Goal: Information Seeking & Learning: Find specific fact

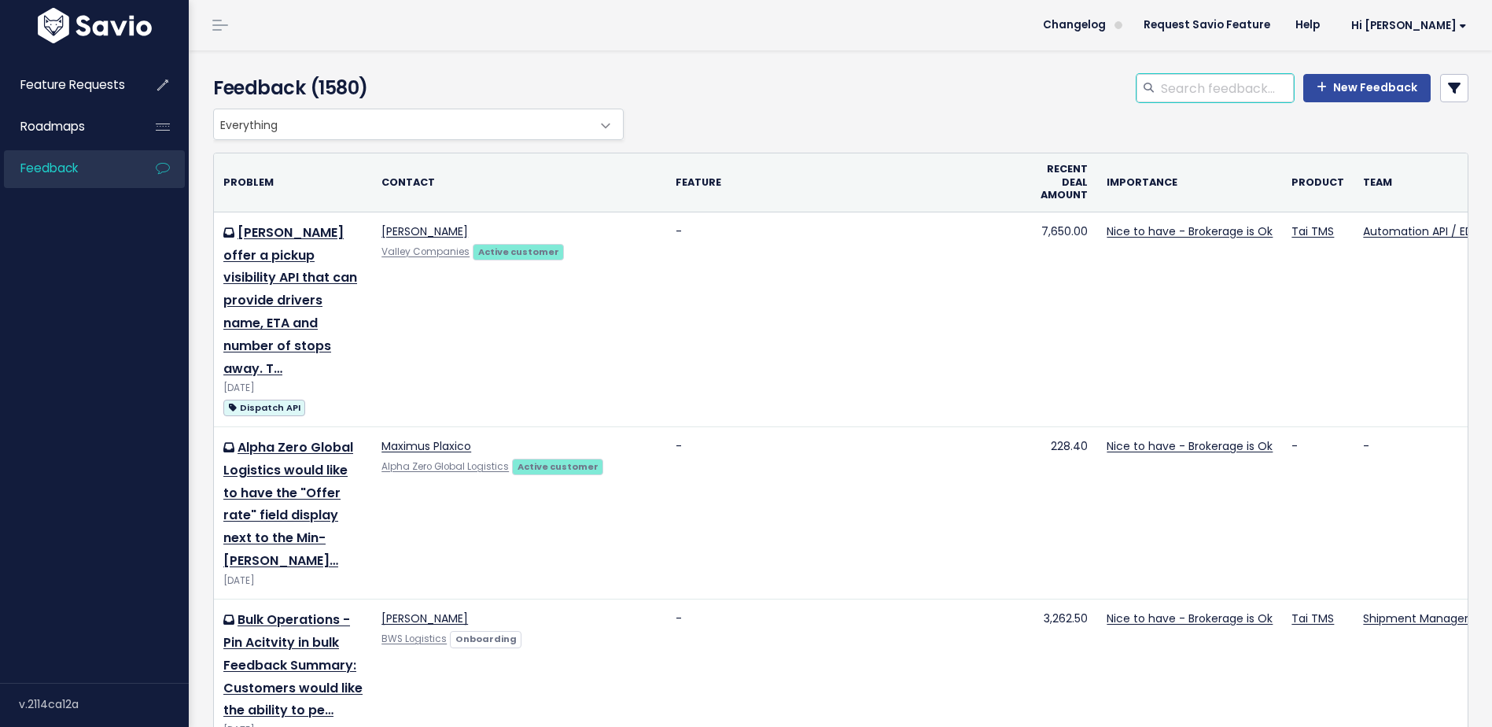
click at [1231, 85] on input "search" at bounding box center [1226, 88] width 134 height 28
click at [1213, 73] on div "Feedback (1580) New Feedback" at bounding box center [838, 79] width 1298 height 58
click at [1223, 86] on input "search" at bounding box center [1226, 88] width 134 height 28
type input "A"
click at [1448, 86] on icon at bounding box center [1454, 88] width 13 height 13
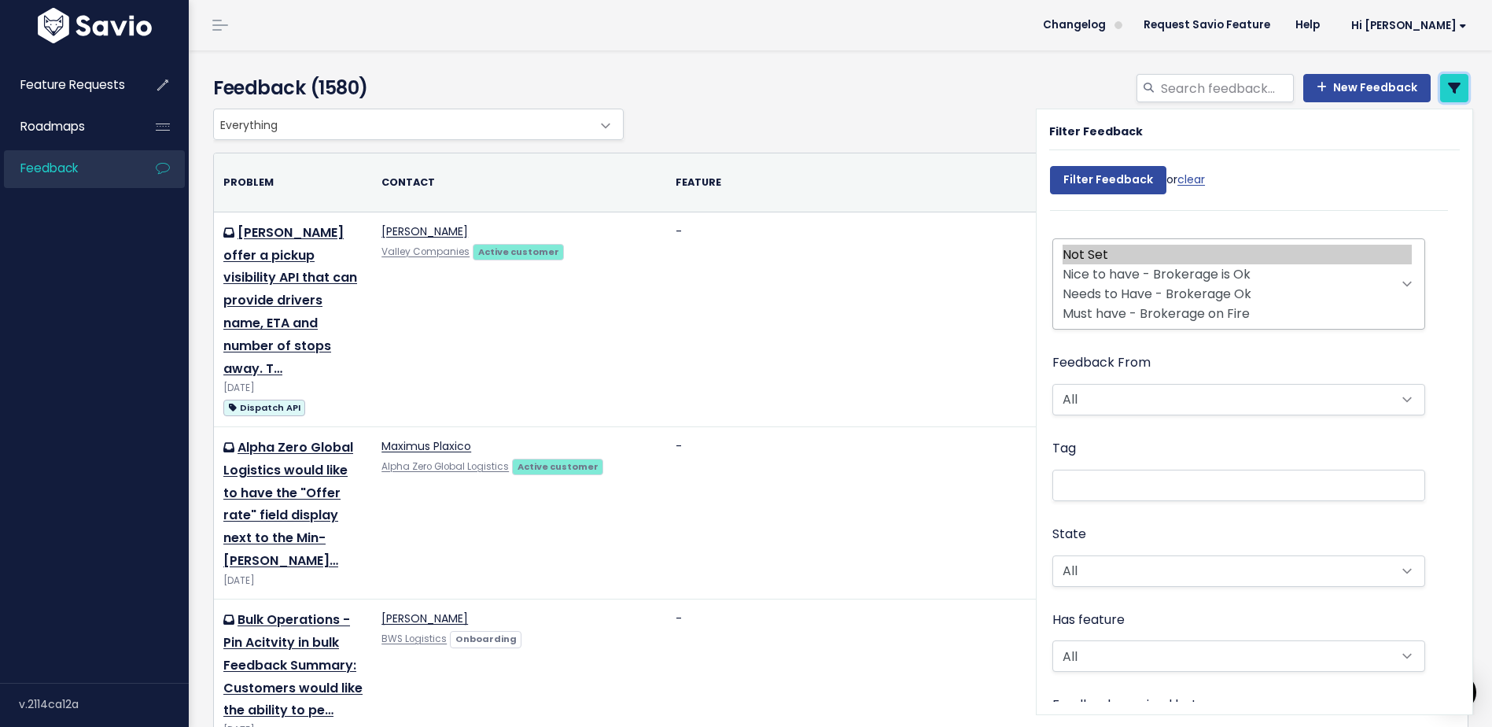
scroll to position [269, 0]
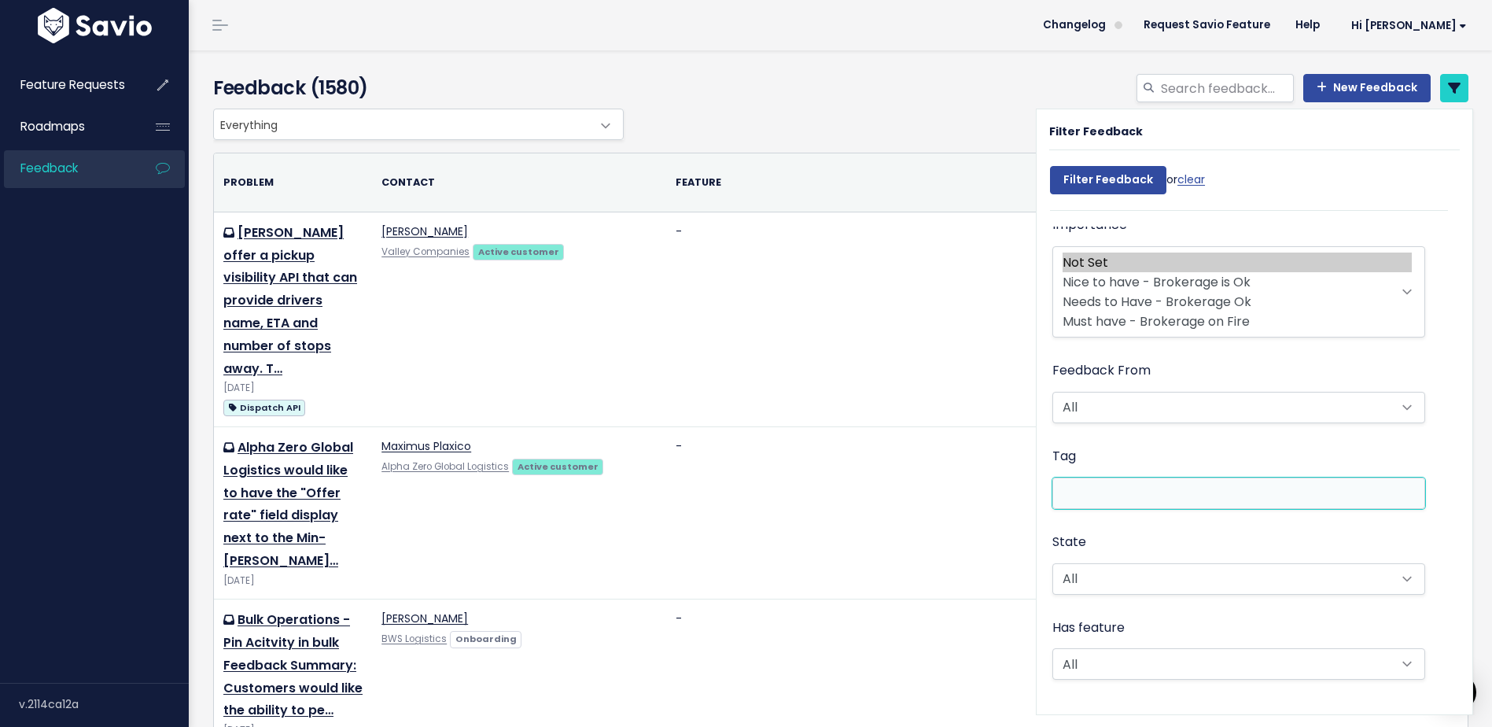
click at [1096, 489] on li at bounding box center [1235, 492] width 356 height 17
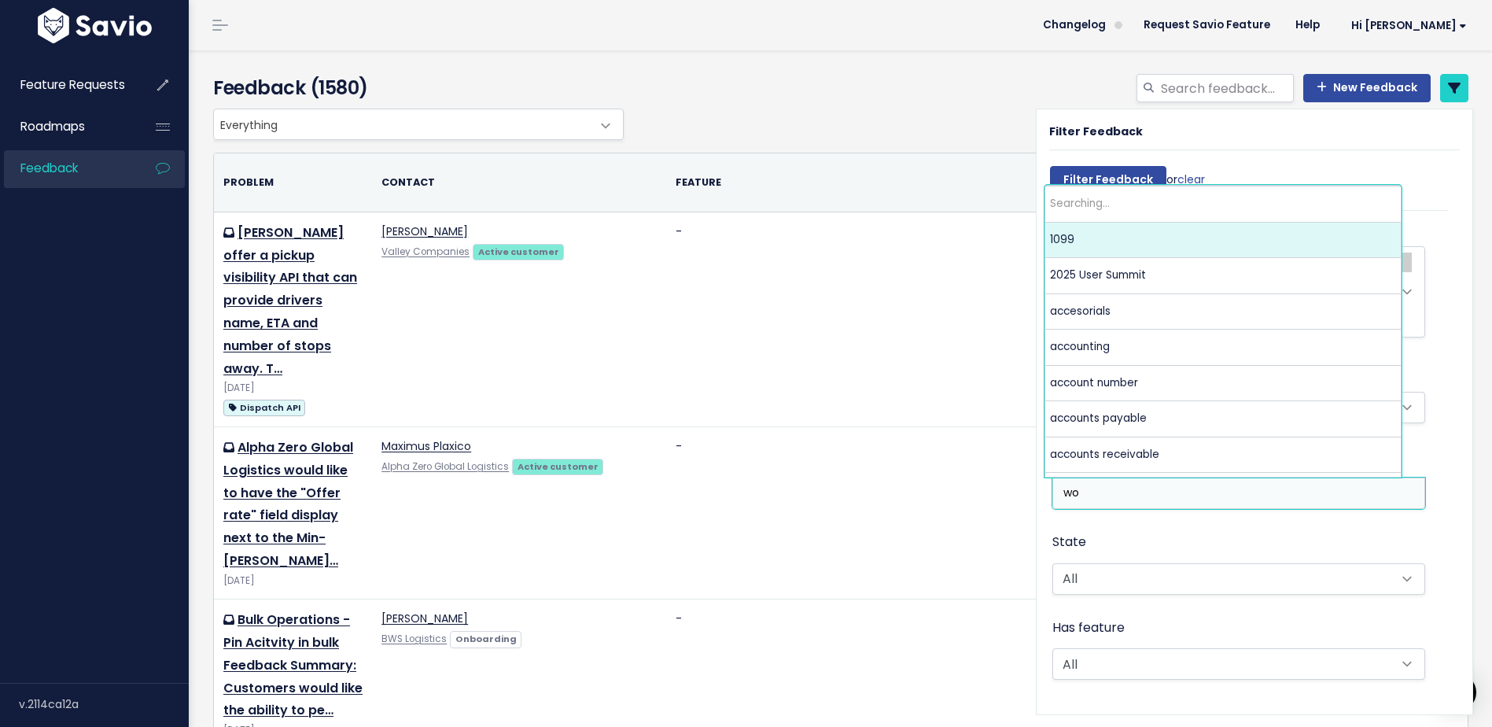
scroll to position [0, 0]
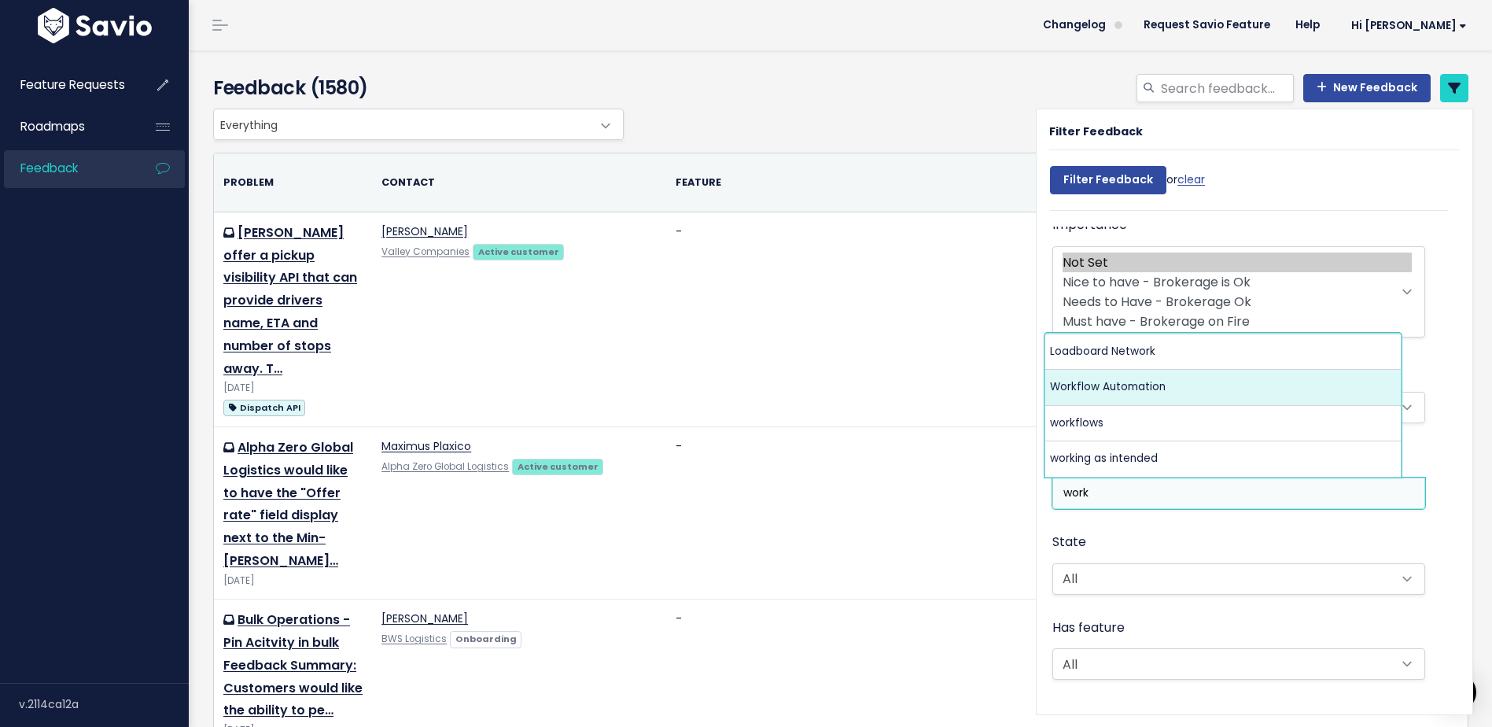
type input "work"
select select "8450"
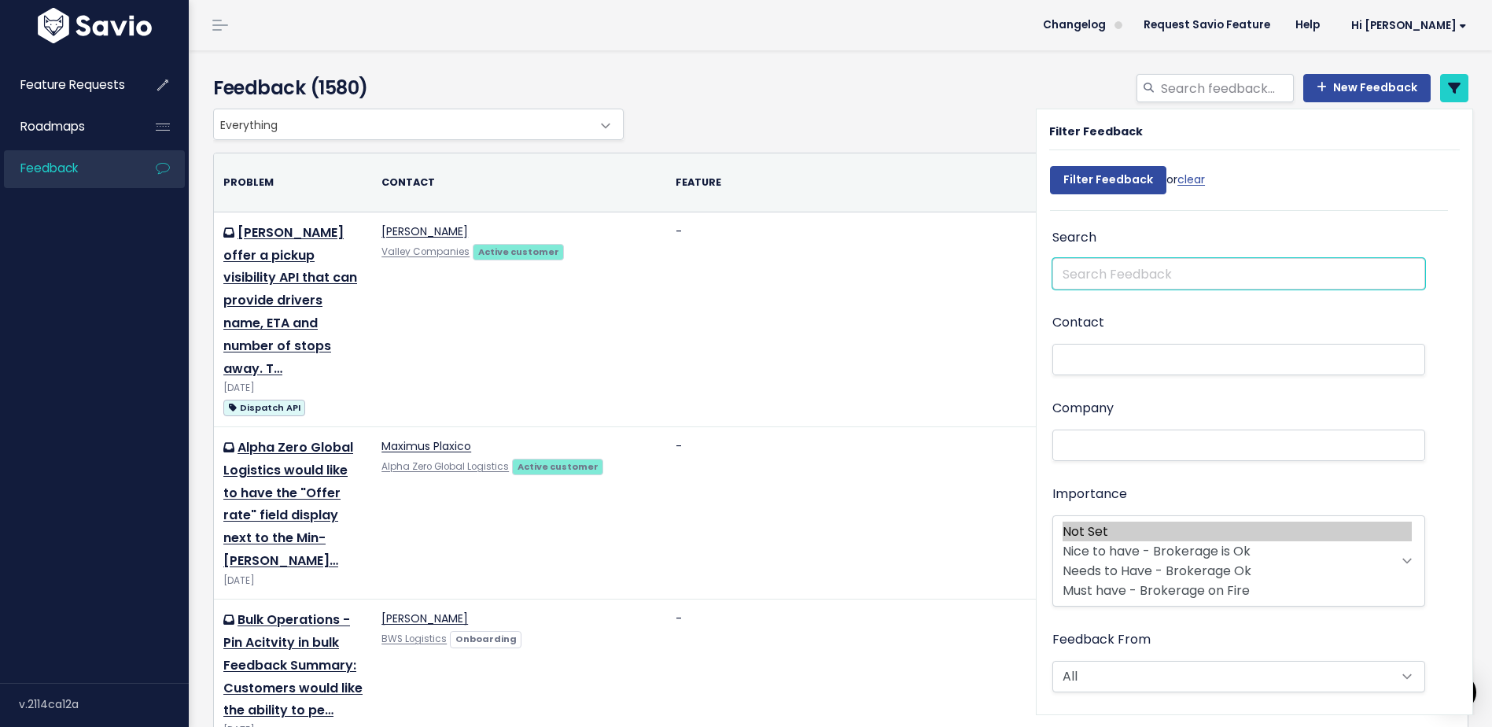
click at [1117, 274] on input "text" at bounding box center [1238, 273] width 373 height 31
type input "c"
type input "A"
type input "C"
type input "Accounting recipient"
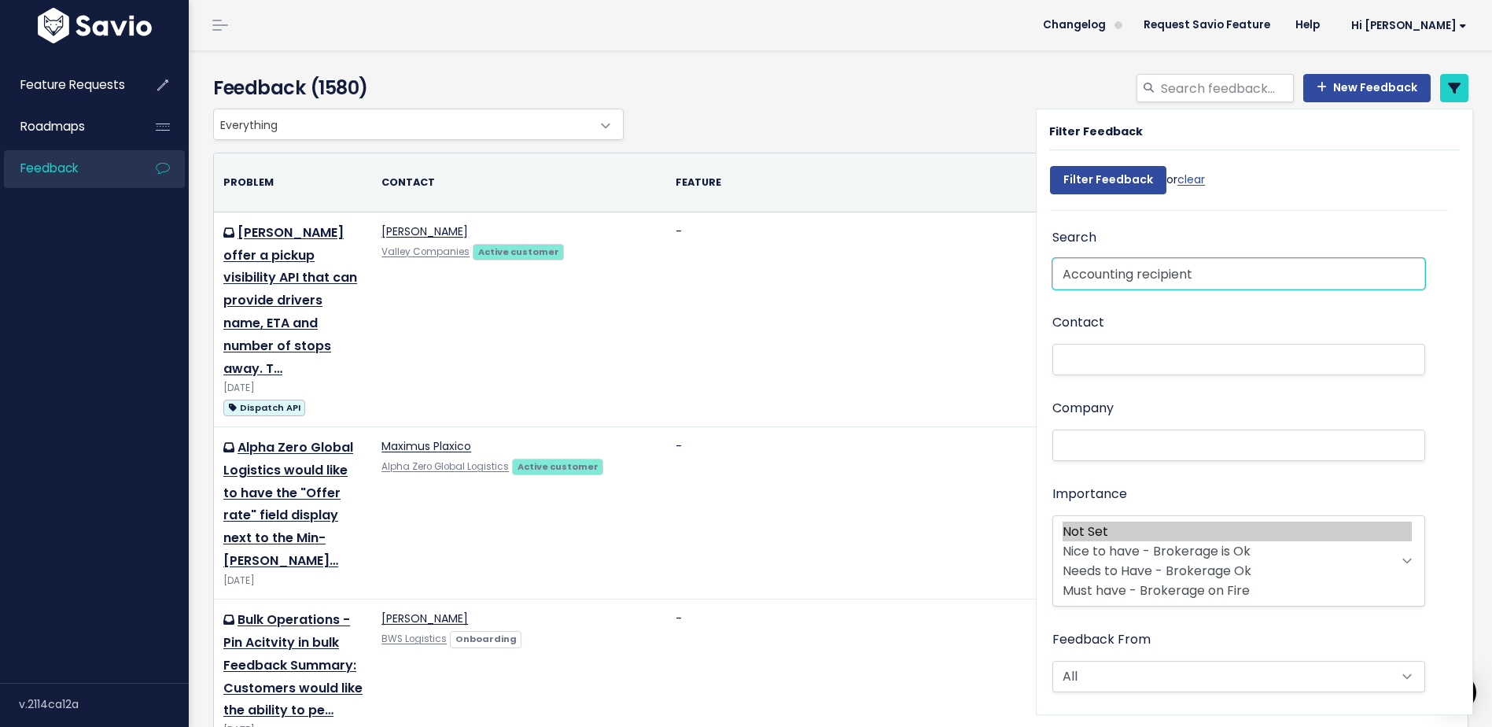
click at [1050, 166] on input "Filter Feedback" at bounding box center [1108, 180] width 116 height 28
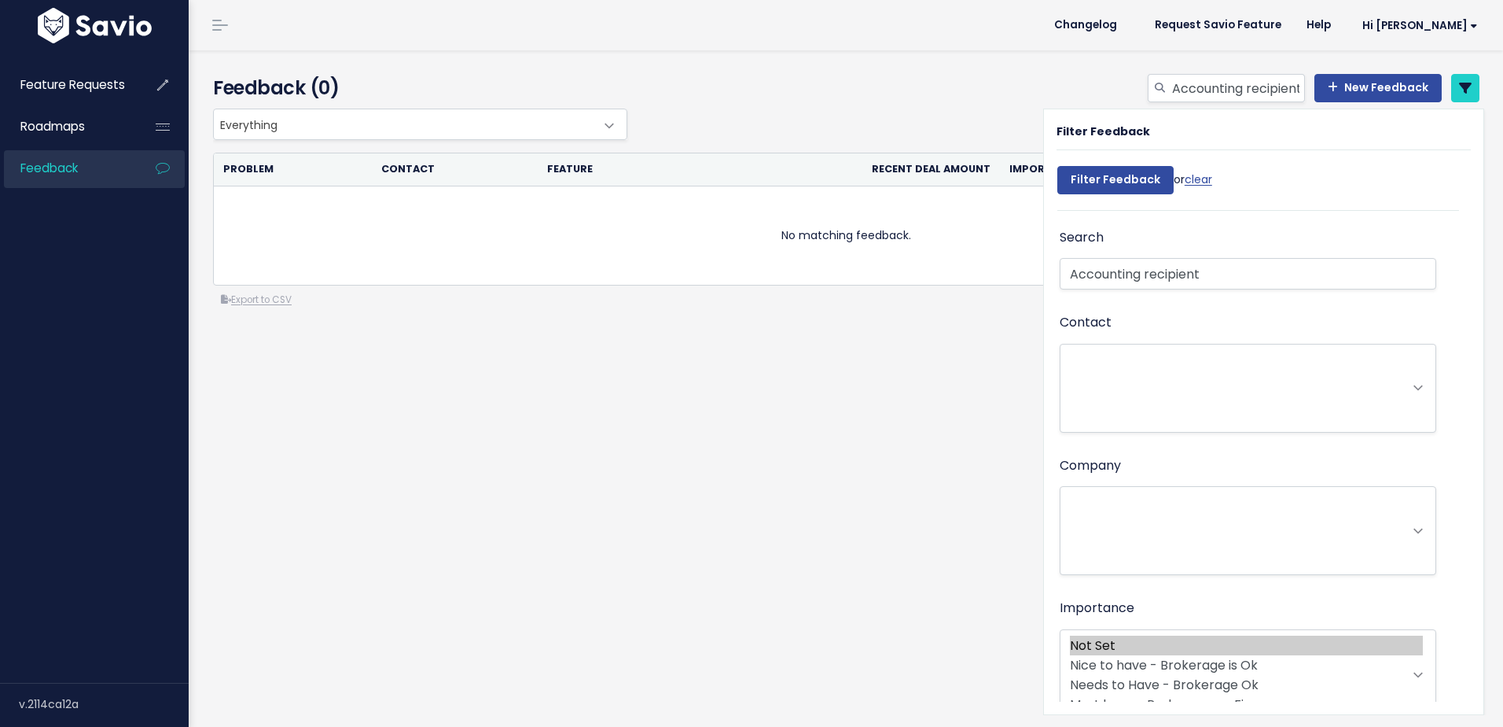
select select
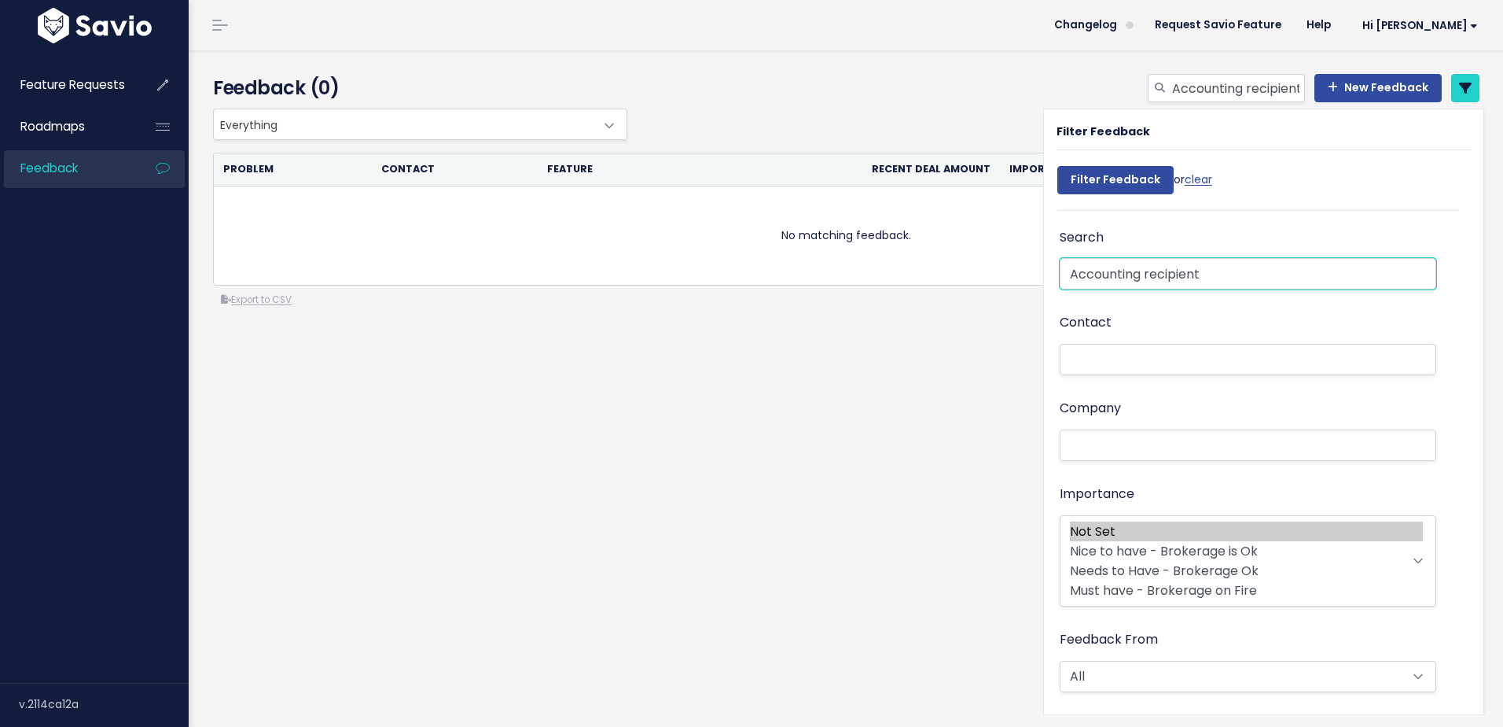
drag, startPoint x: 1223, startPoint y: 274, endPoint x: 1137, endPoint y: 267, distance: 86.8
click at [1137, 267] on input "Accounting recipient" at bounding box center [1248, 273] width 377 height 31
type input "Accounting"
click at [1058, 166] on input "Filter Feedback" at bounding box center [1116, 180] width 116 height 28
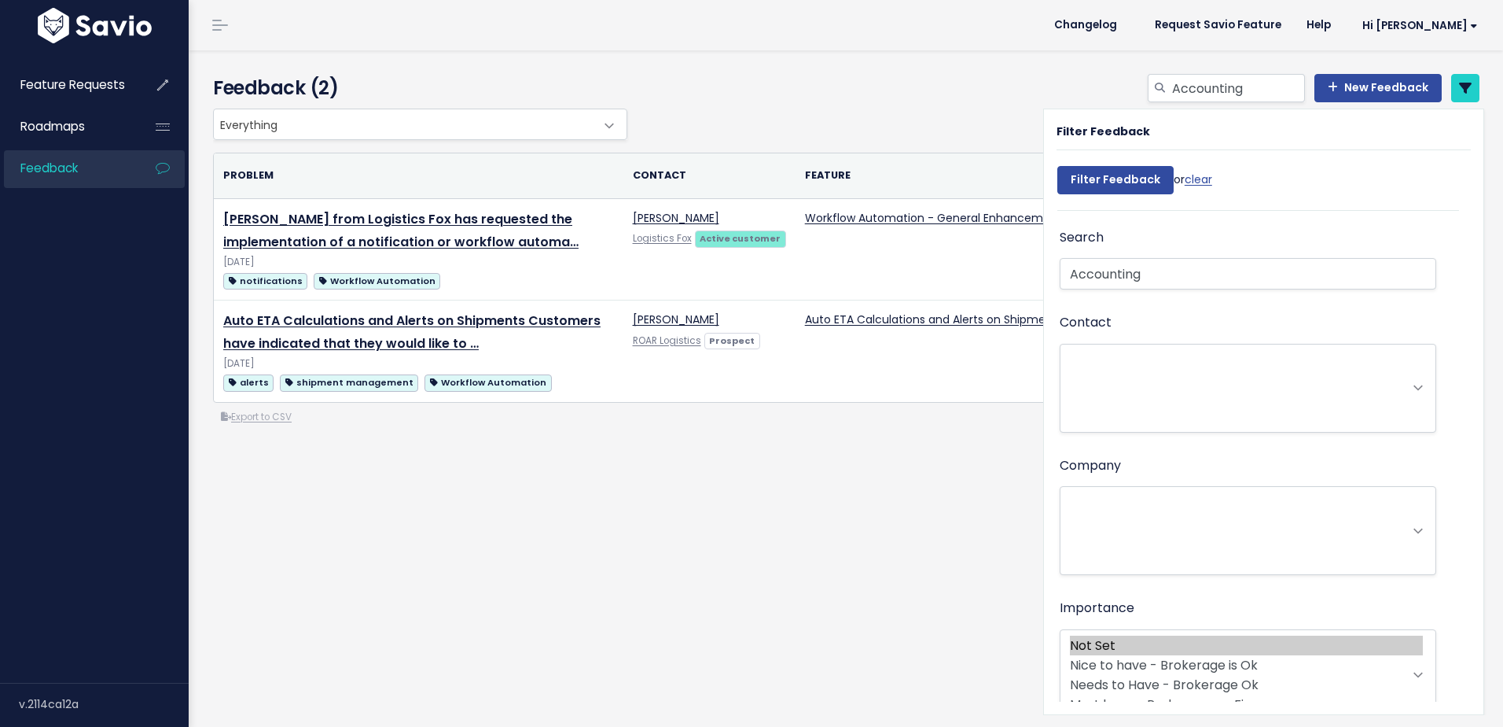
select select
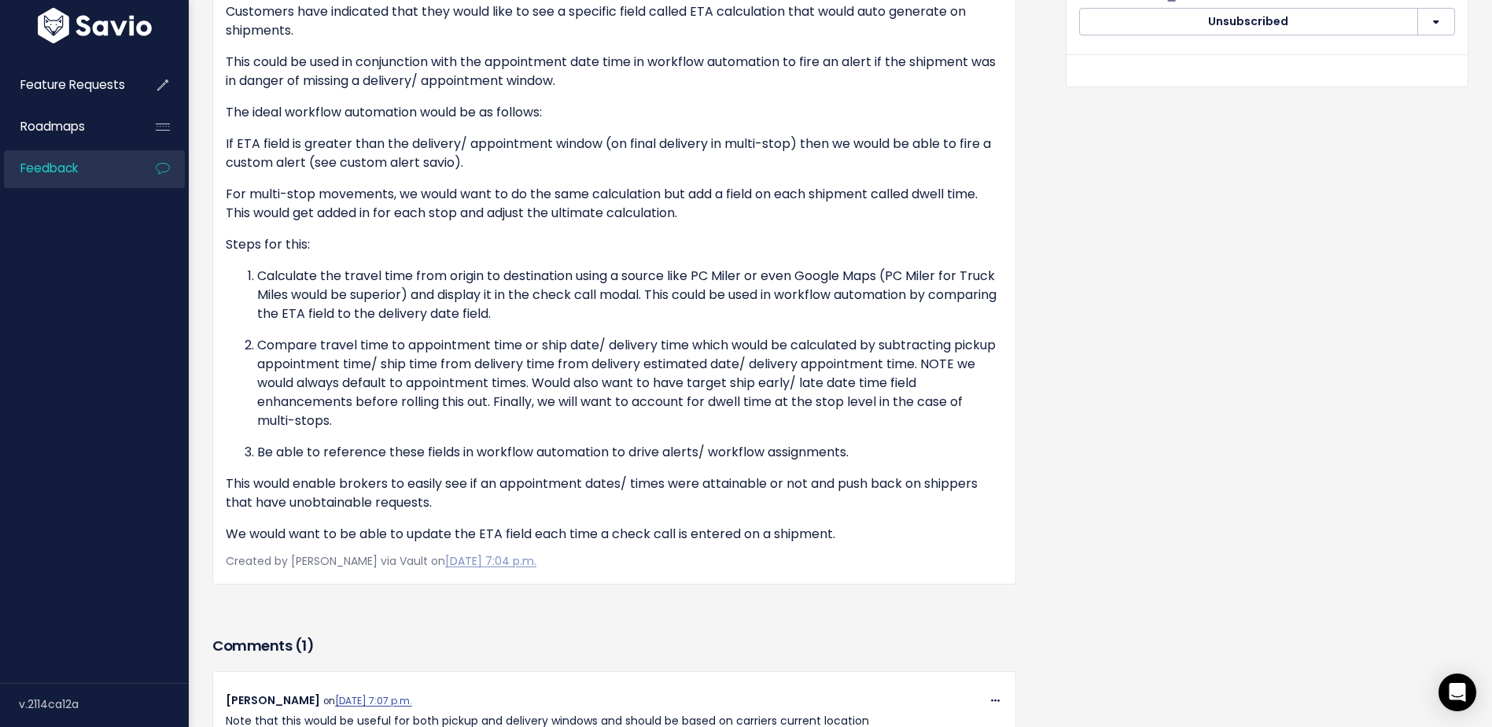
scroll to position [550, 0]
